Goal: Task Accomplishment & Management: Manage account settings

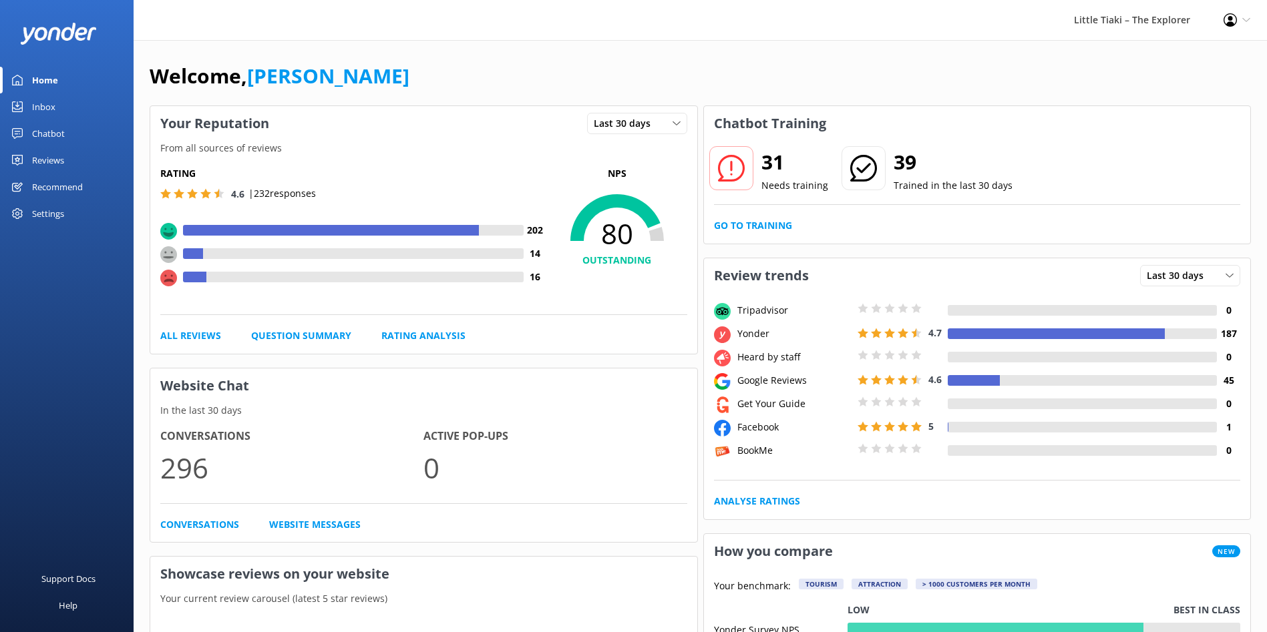
click at [33, 222] on div "Settings" at bounding box center [48, 213] width 32 height 27
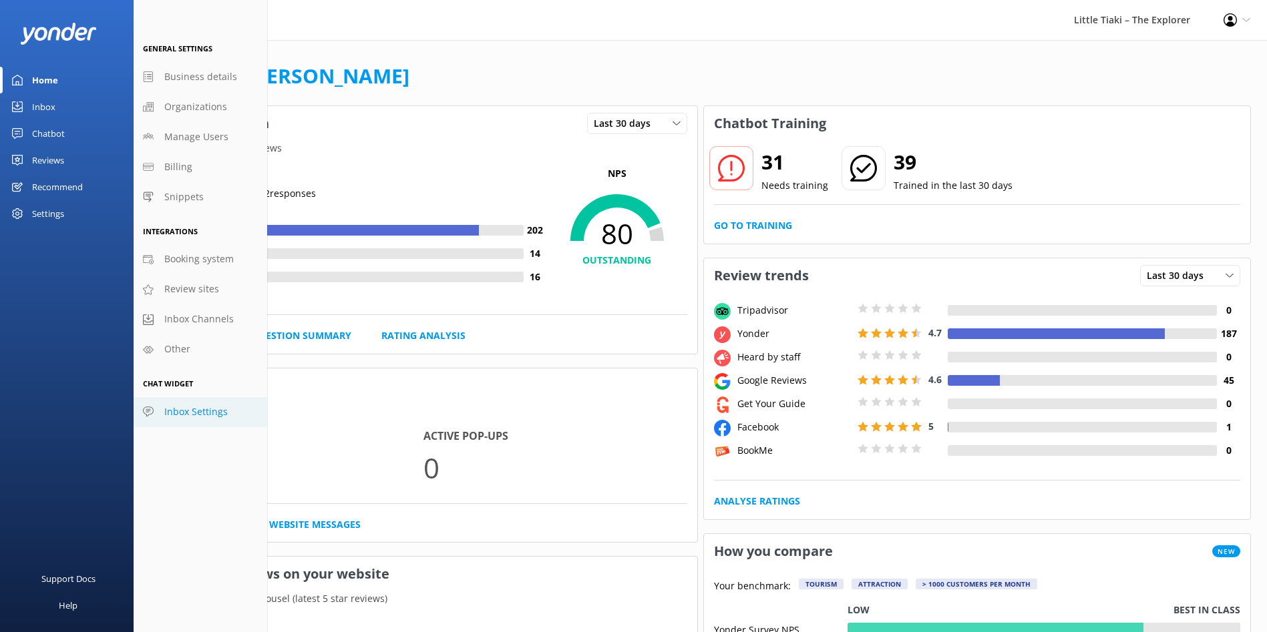
click at [186, 422] on link "Inbox Settings" at bounding box center [201, 412] width 134 height 30
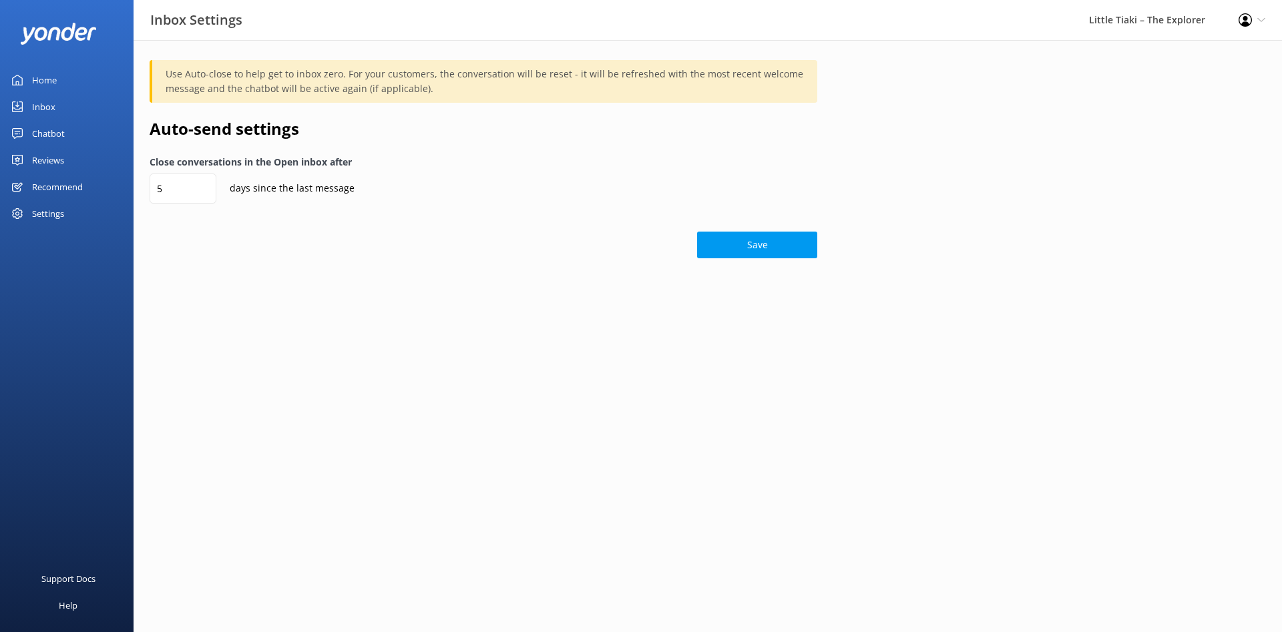
click at [53, 212] on div "Settings" at bounding box center [48, 213] width 32 height 27
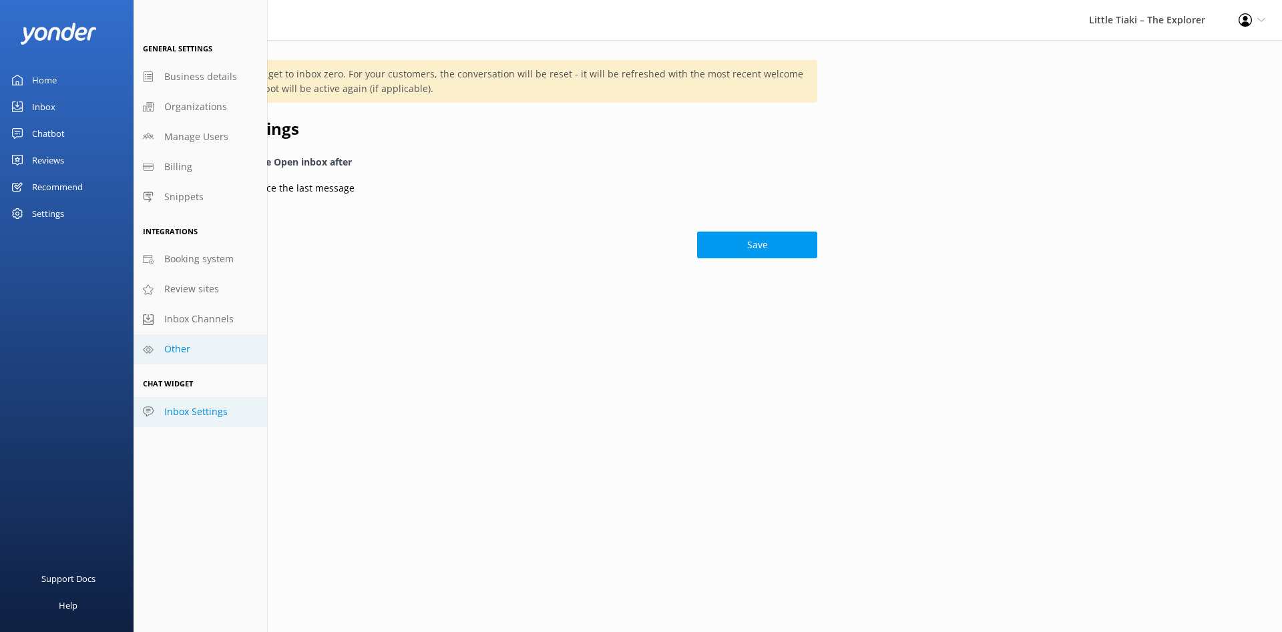
click at [194, 346] on link "Other" at bounding box center [201, 350] width 134 height 30
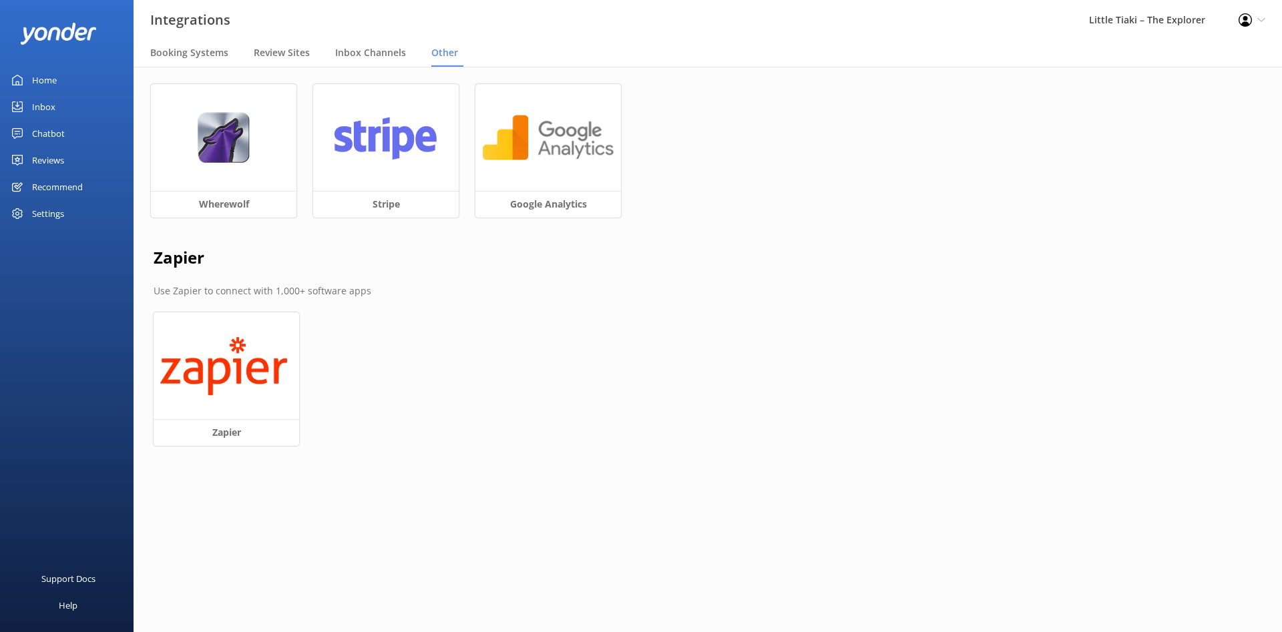
click at [62, 213] on div "Settings" at bounding box center [48, 213] width 32 height 27
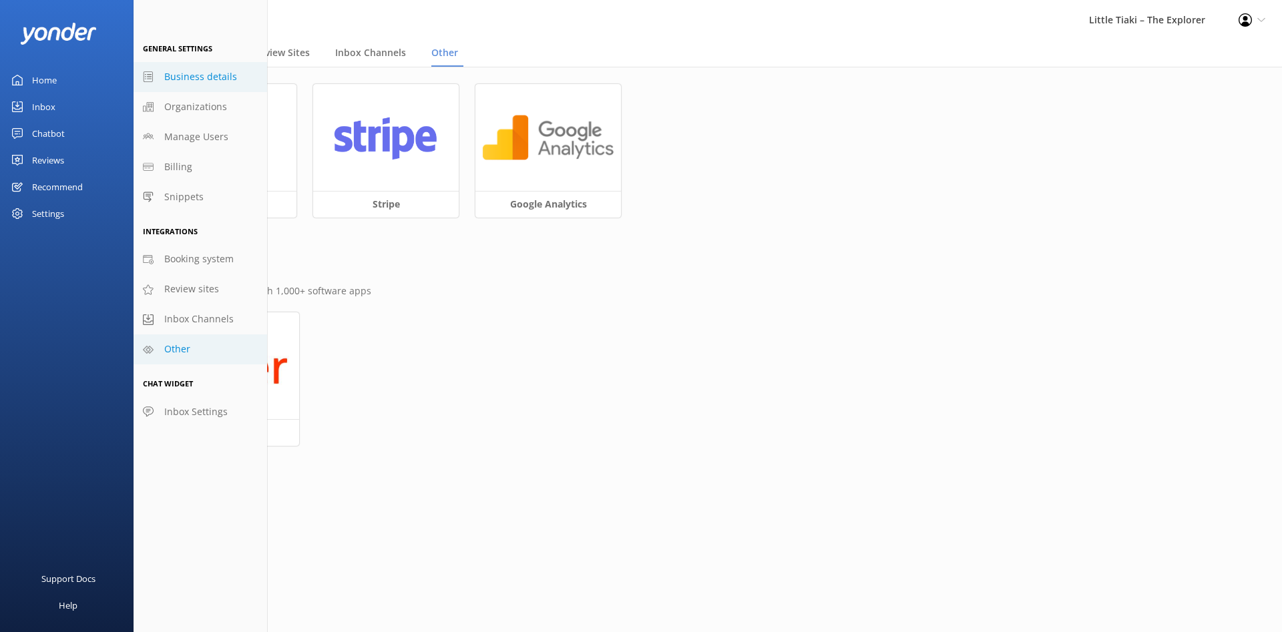
click at [216, 71] on span "Business details" at bounding box center [200, 76] width 73 height 15
select select "Pacific/[GEOGRAPHIC_DATA]"
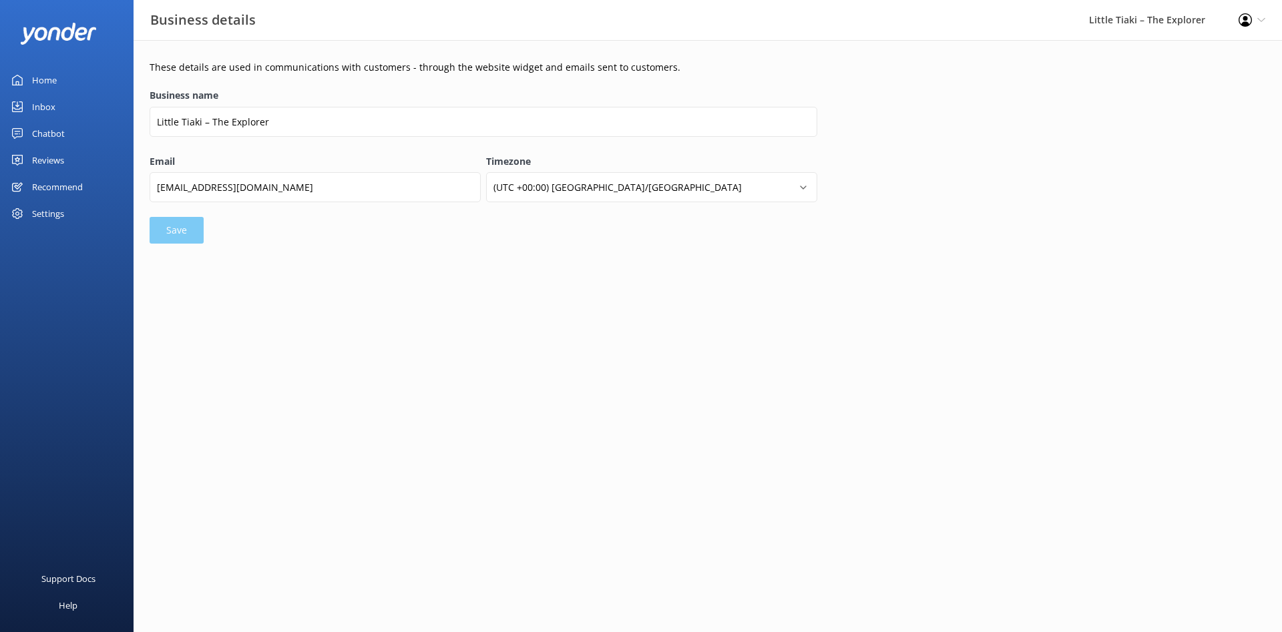
click at [50, 218] on div "Settings" at bounding box center [48, 213] width 32 height 27
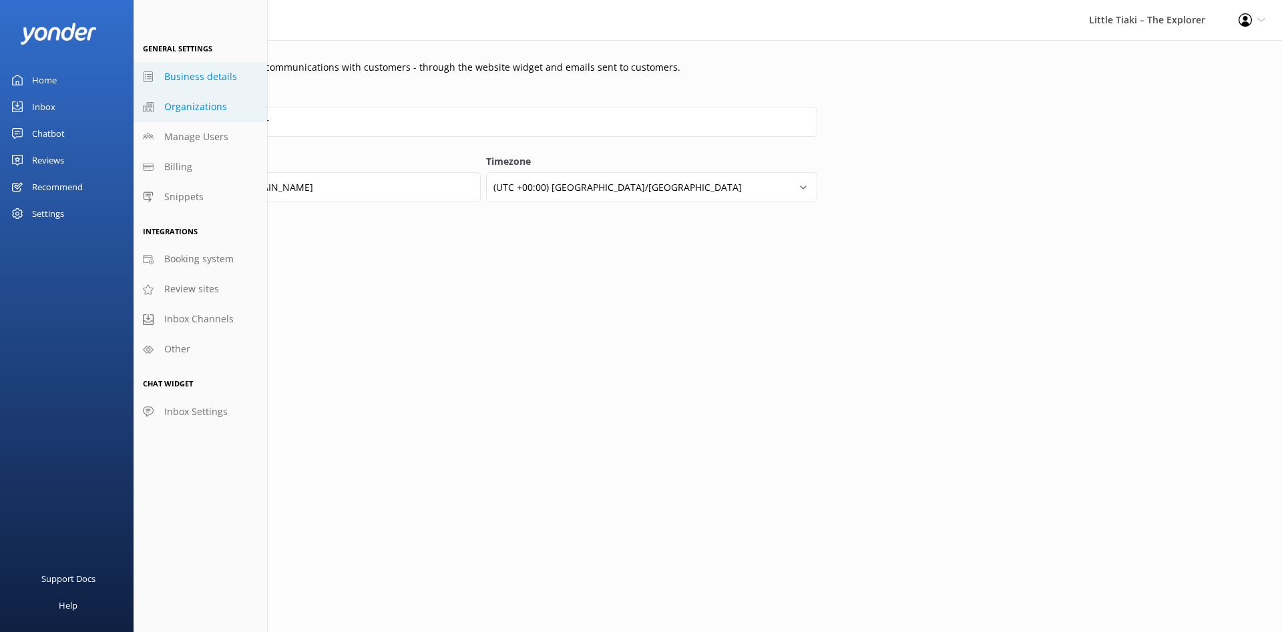
click at [216, 104] on span "Organizations" at bounding box center [195, 107] width 63 height 15
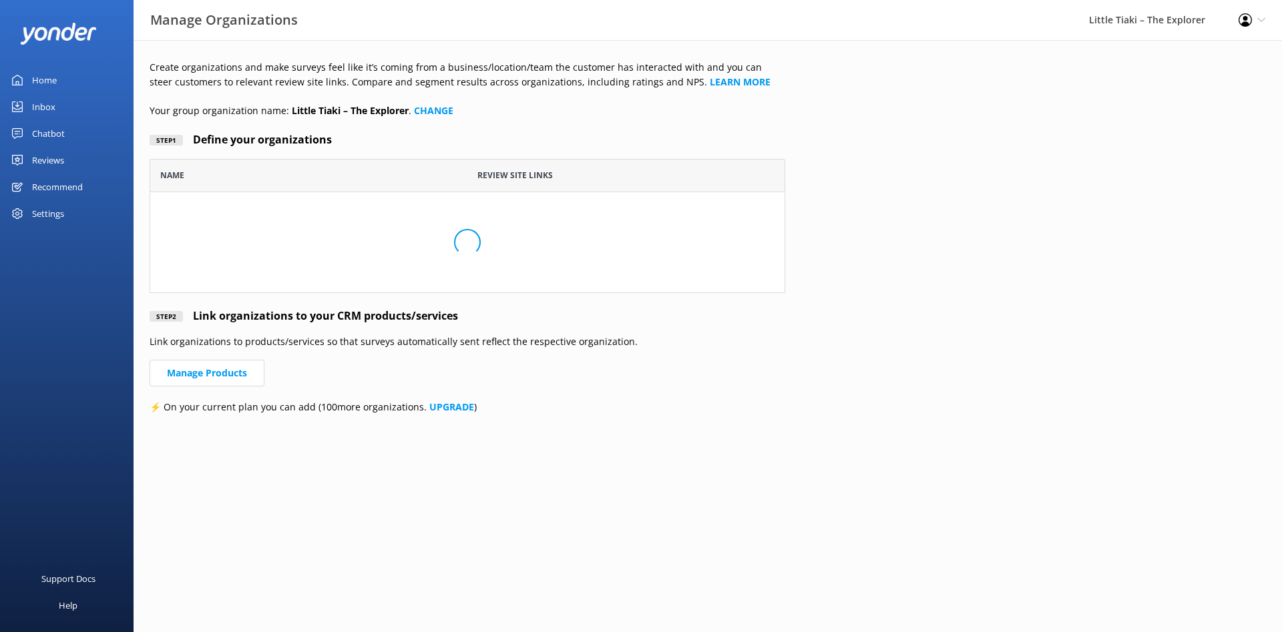
scroll to position [119, 620]
click at [46, 219] on div "Settings" at bounding box center [48, 213] width 32 height 27
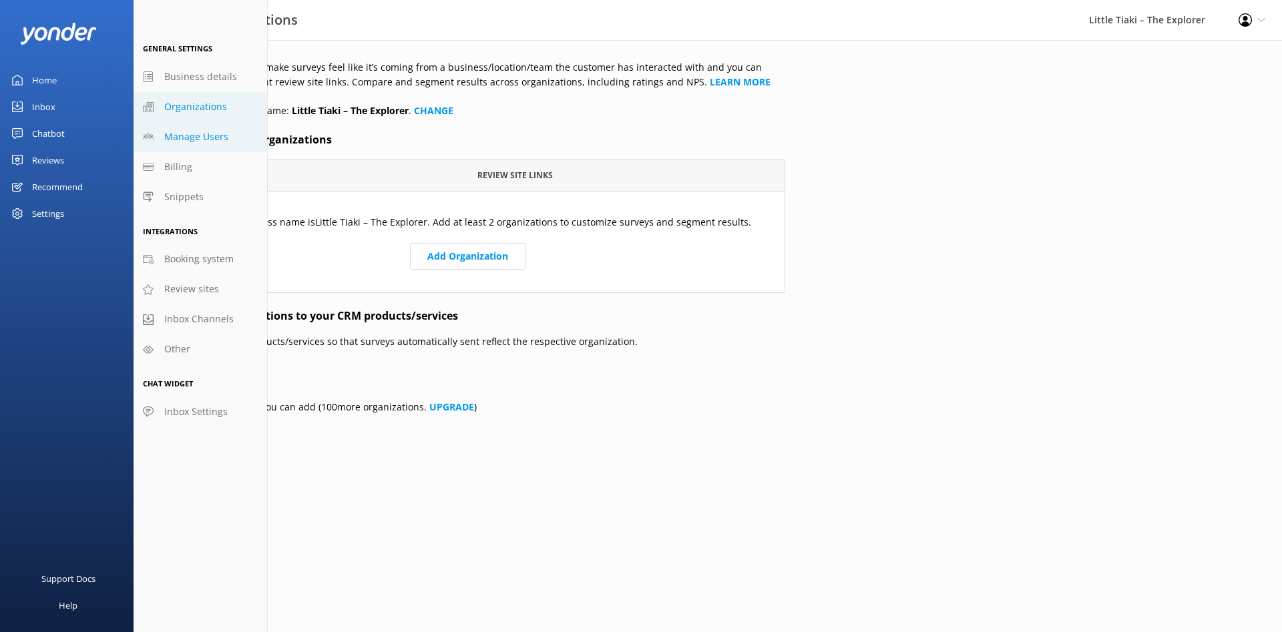
click at [213, 134] on span "Manage Users" at bounding box center [196, 137] width 64 height 15
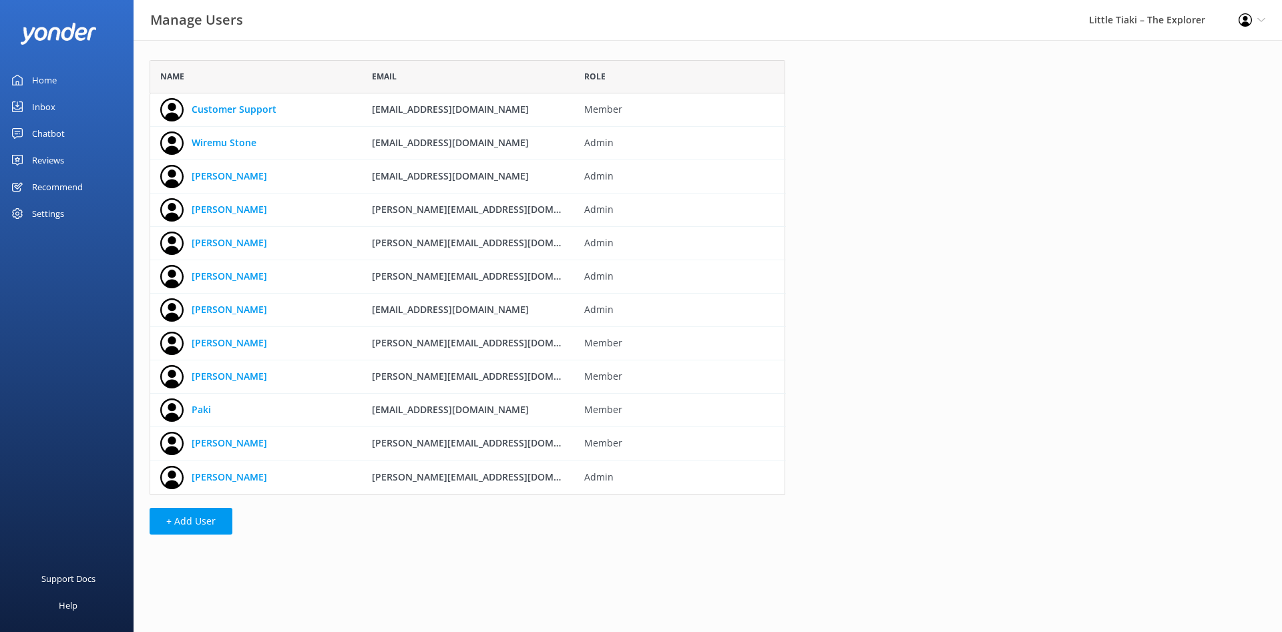
scroll to position [419, 620]
click at [1266, 11] on div "Profile Settings Logout" at bounding box center [1252, 20] width 60 height 40
click at [1176, 101] on link "Logout" at bounding box center [1216, 91] width 134 height 33
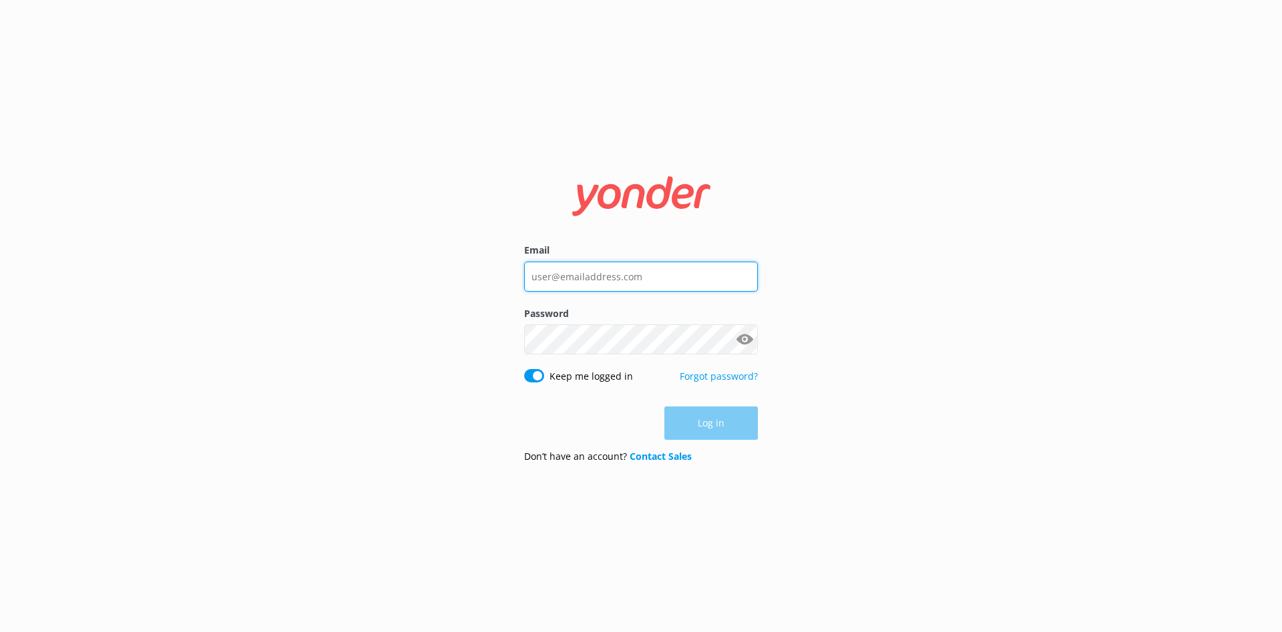
click at [606, 286] on input "Email" at bounding box center [641, 277] width 234 height 30
type input "[EMAIL_ADDRESS][DOMAIN_NAME]"
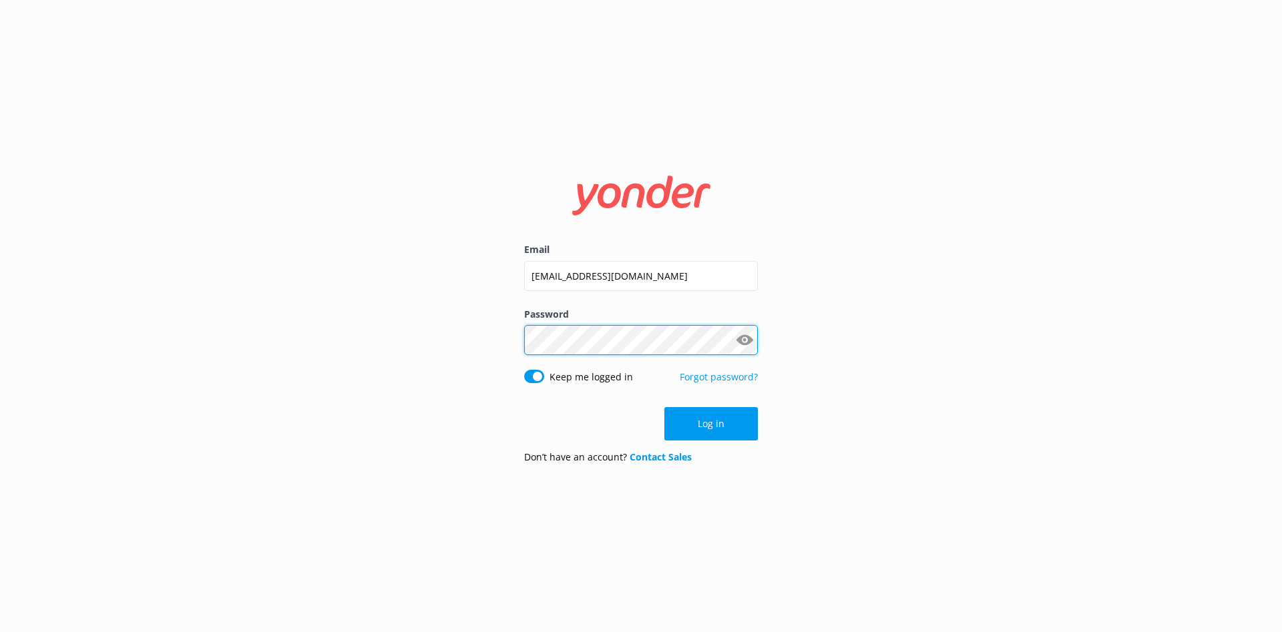
click button "Log in" at bounding box center [712, 423] width 94 height 33
